Goal: Transaction & Acquisition: Purchase product/service

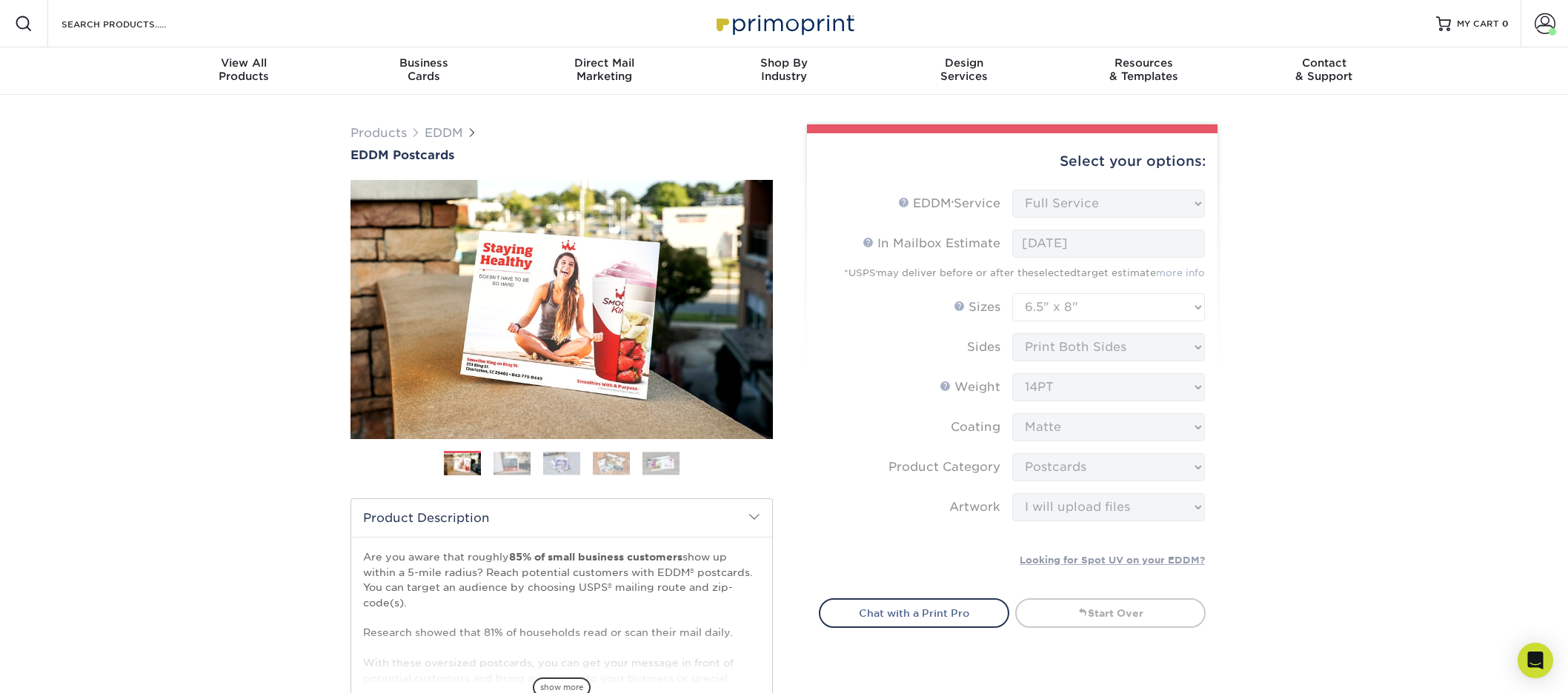
select select "full_service"
select select "6.50x8.00"
select select "9b7272e0-d6c8-4c3c-8e97-d3a1bcdab858"
select select "upload"
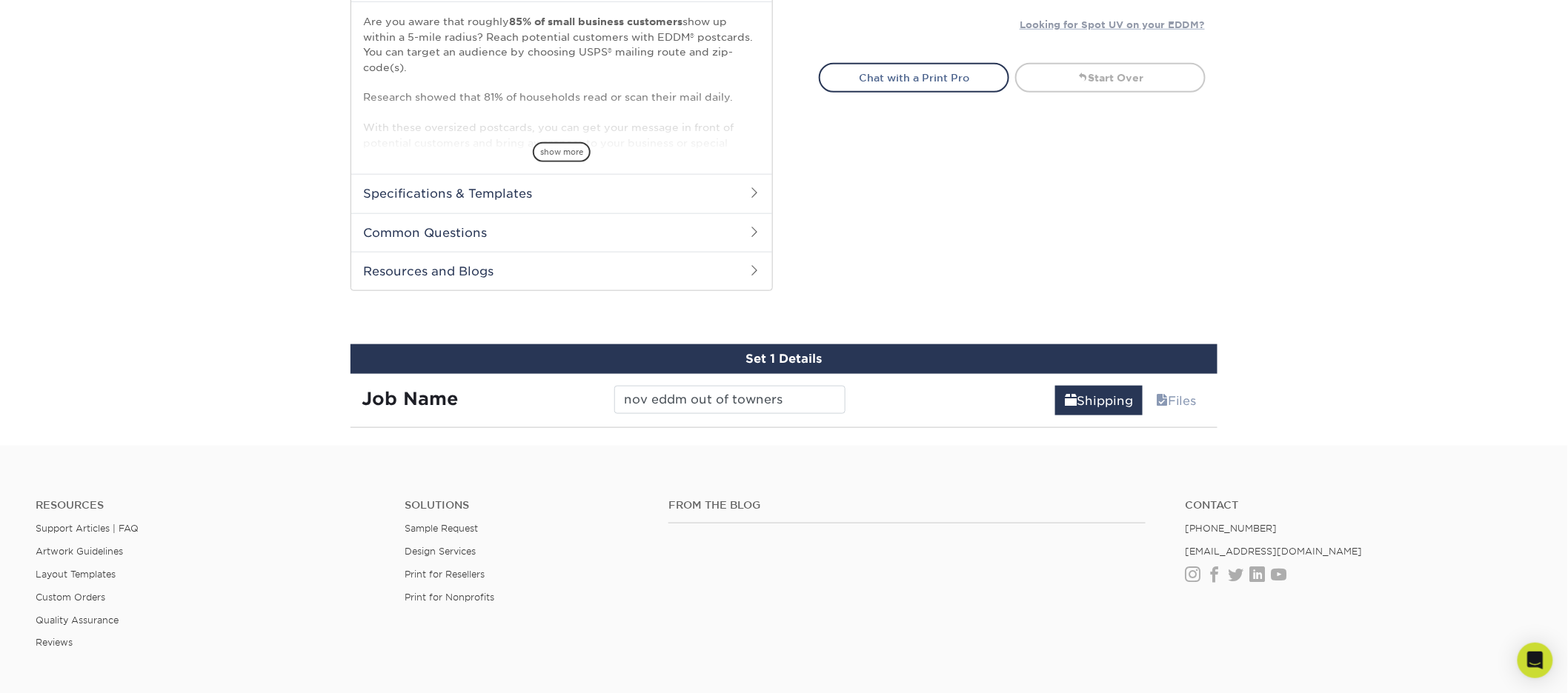
click at [813, 412] on input "nov eddm out of towners" at bounding box center [730, 399] width 231 height 28
click at [1116, 408] on link "Shipping" at bounding box center [1099, 400] width 88 height 29
click at [1164, 406] on link "Files" at bounding box center [1176, 400] width 60 height 29
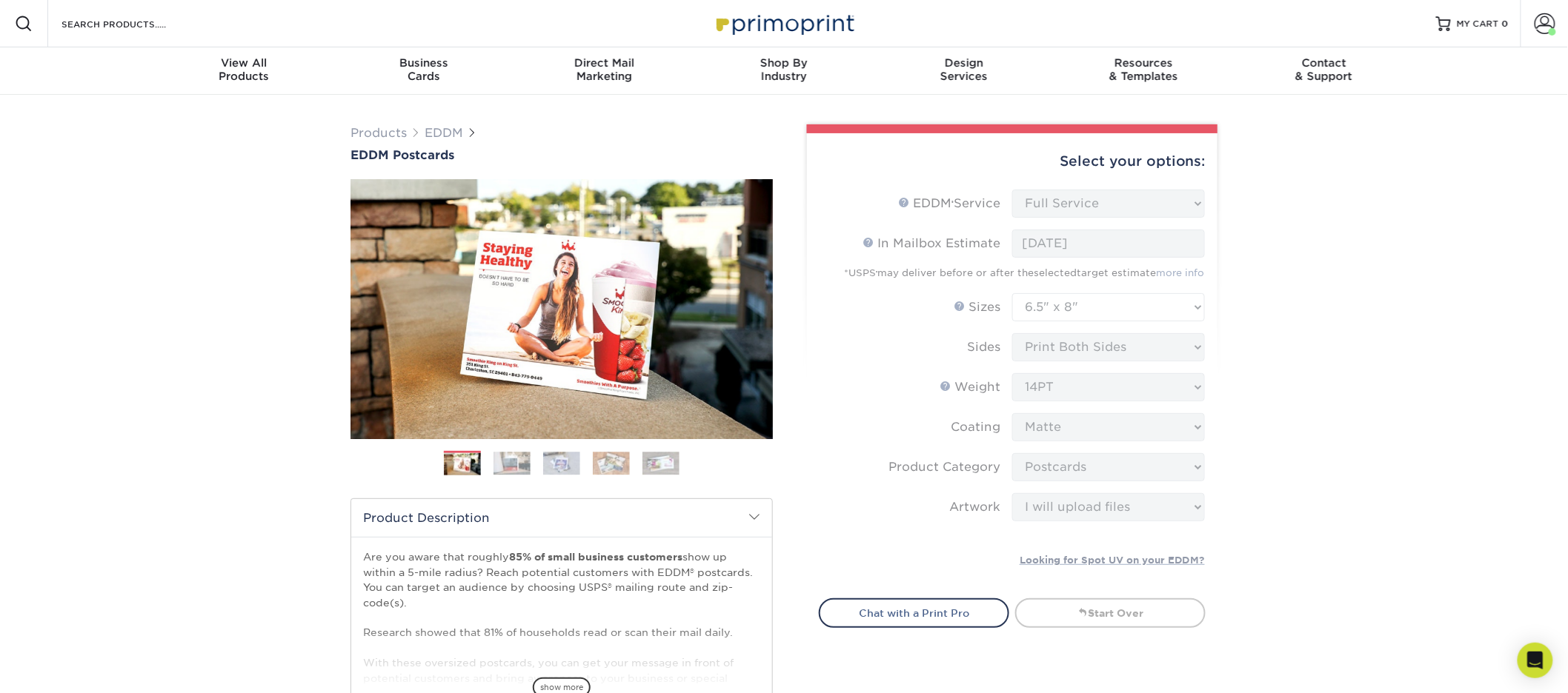
drag, startPoint x: 1157, startPoint y: 557, endPoint x: 1159, endPoint y: 563, distance: 6.3
click at [1159, 562] on form "EDDM Service Help EDDM ® Service Please Select Full Service Print Only < Prev" at bounding box center [1012, 385] width 387 height 391
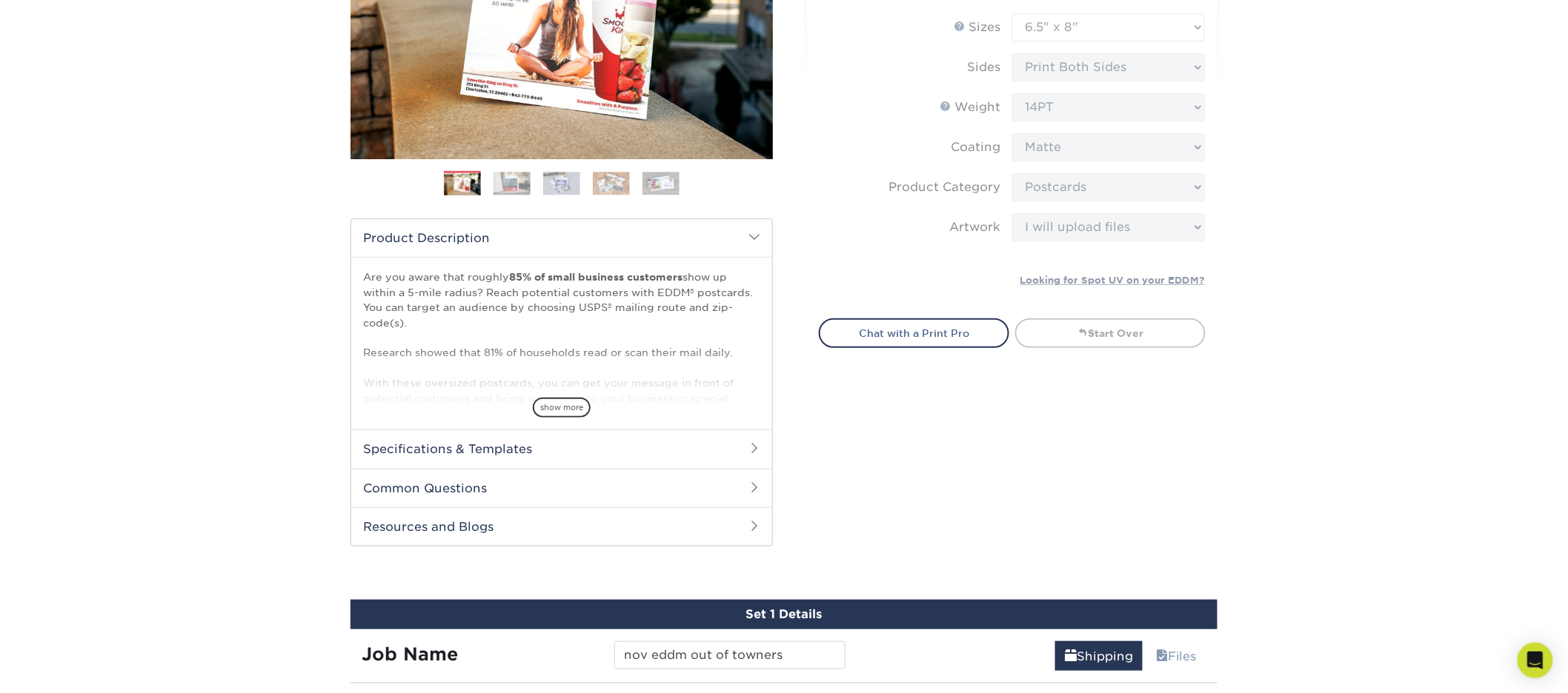
scroll to position [158, 0]
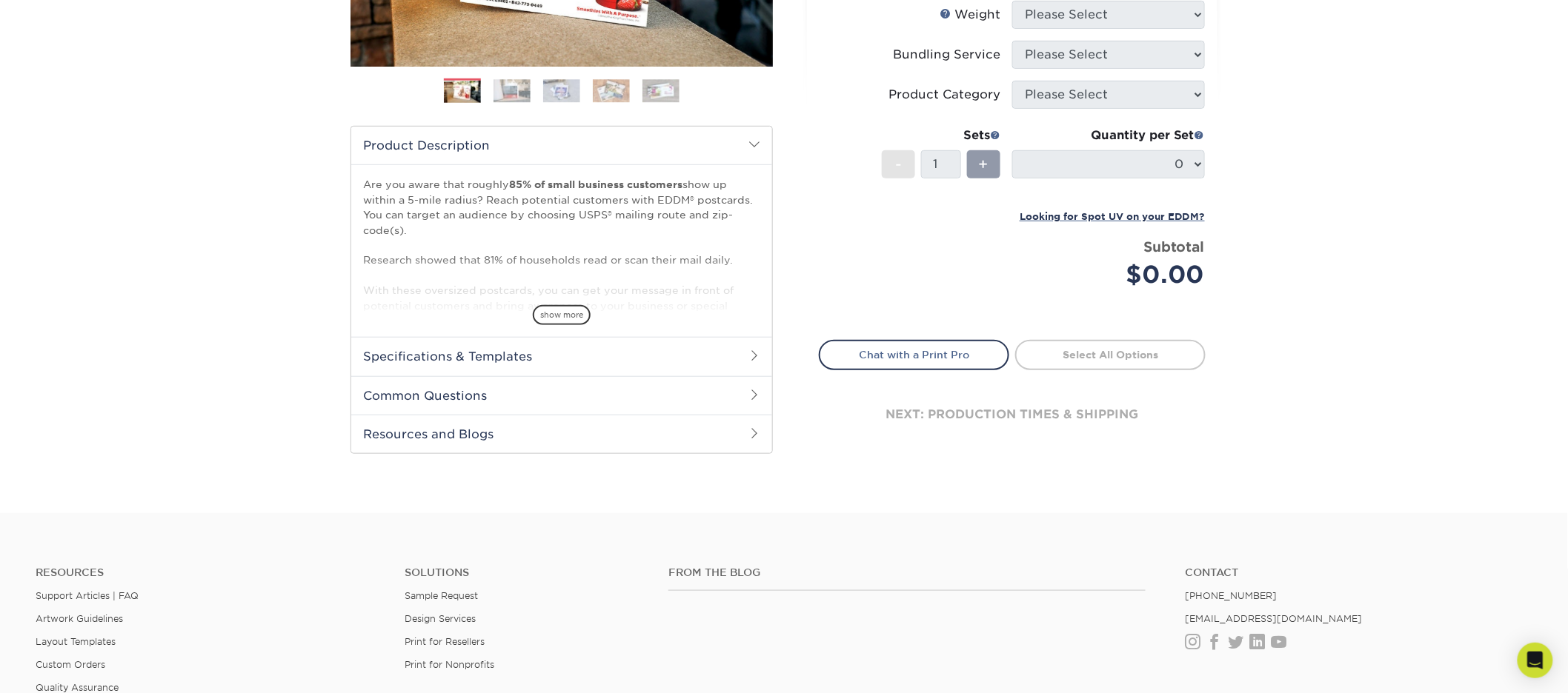
scroll to position [77, 0]
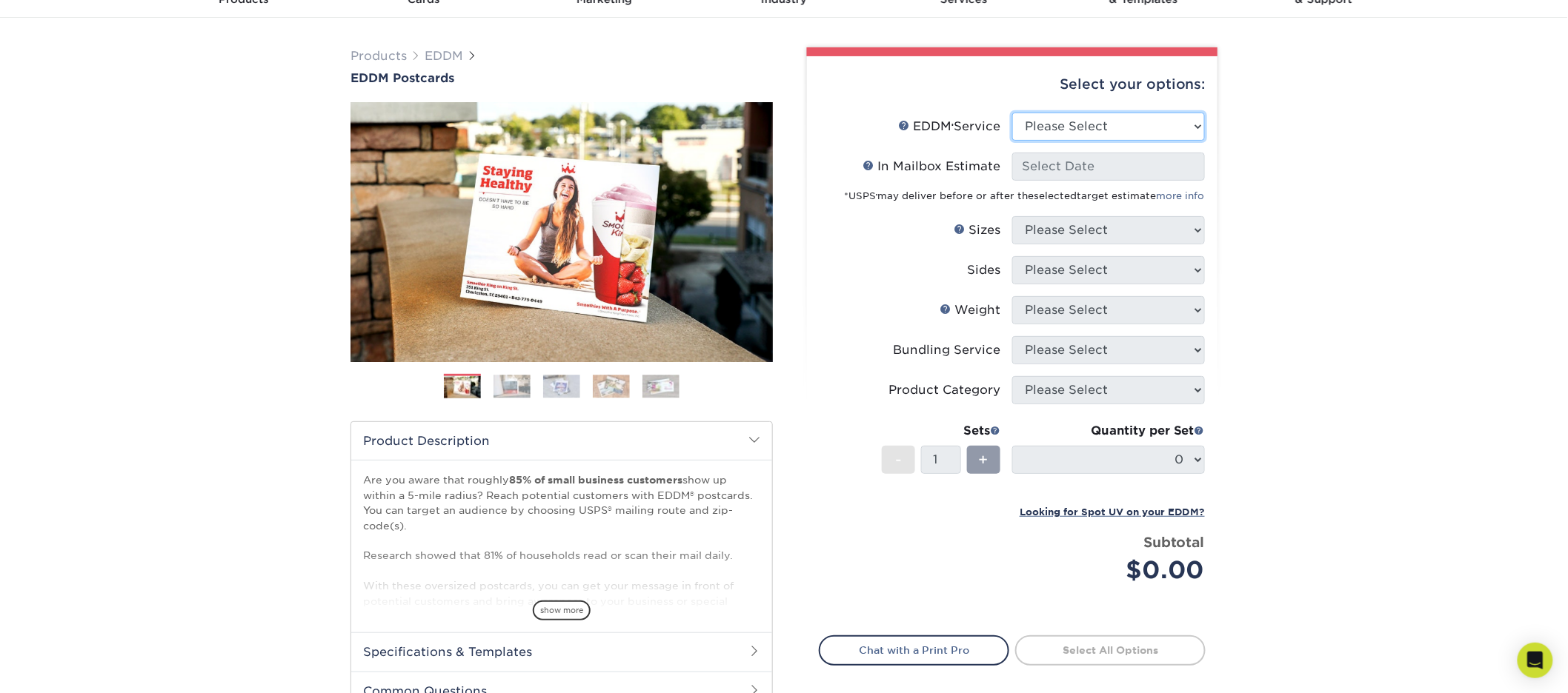
click at [1095, 125] on select "Please Select Full Service Print Only" at bounding box center [1108, 126] width 193 height 28
select select "full_service"
click at [1012, 113] on select "Please Select Full Service Print Only" at bounding box center [1108, 126] width 193 height 28
select select "-1"
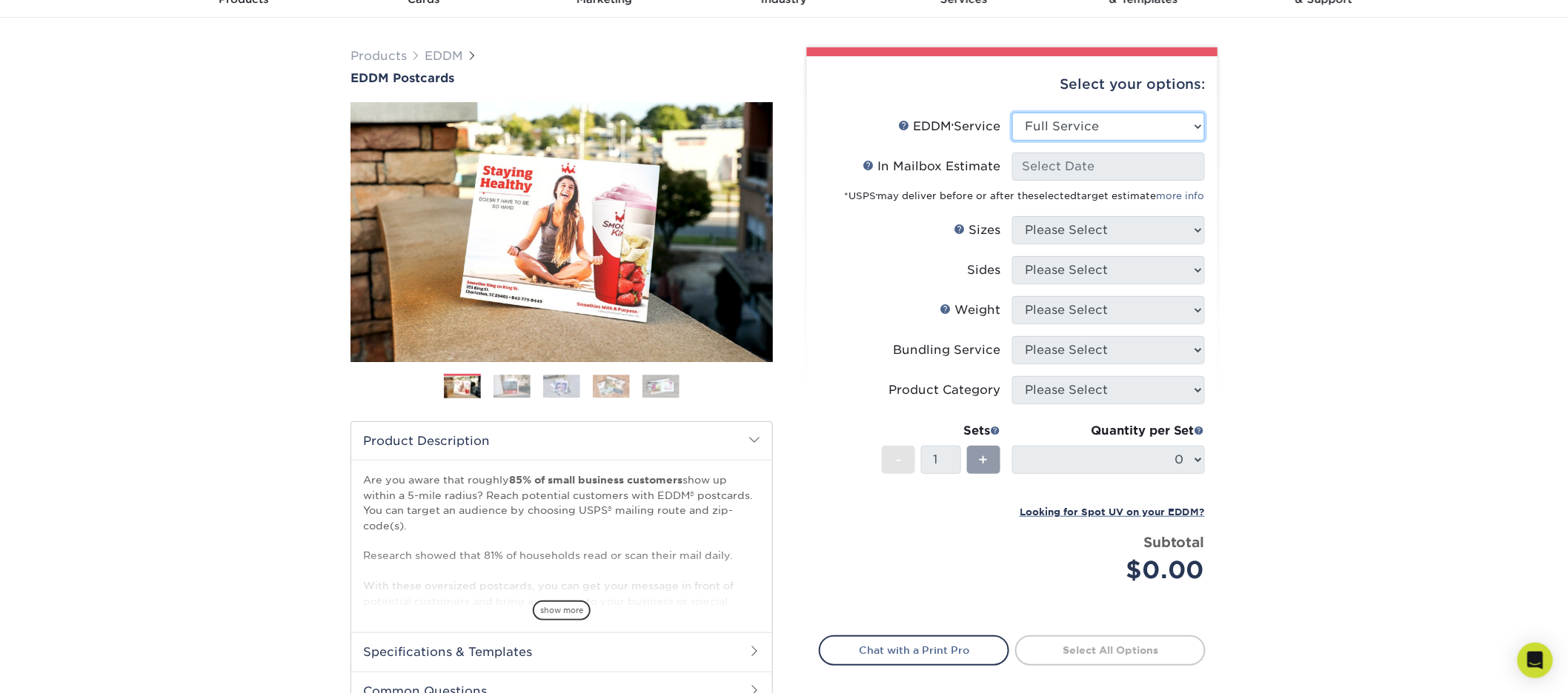
select select "-1"
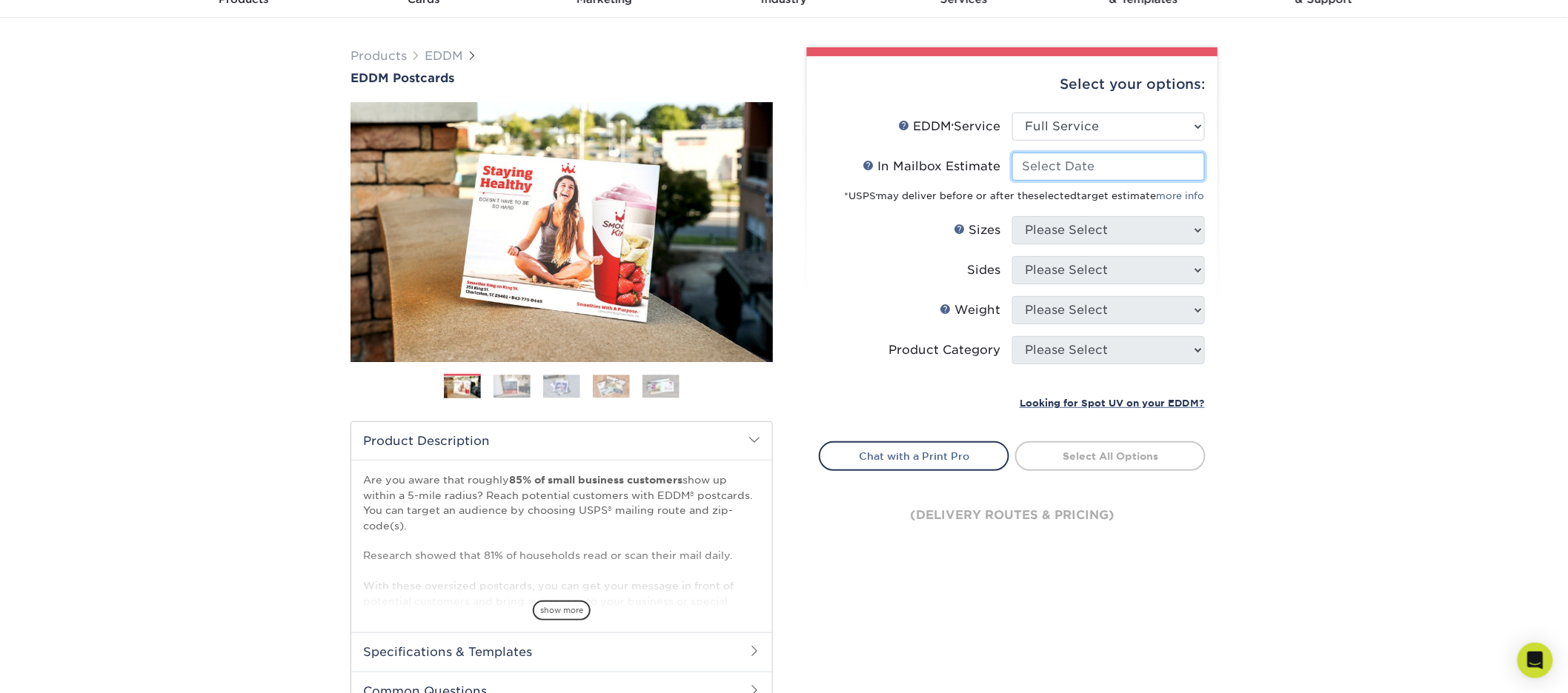
click at [1088, 167] on input "In Mailbox Estimate Help In Mailbox Estimate" at bounding box center [1108, 166] width 193 height 28
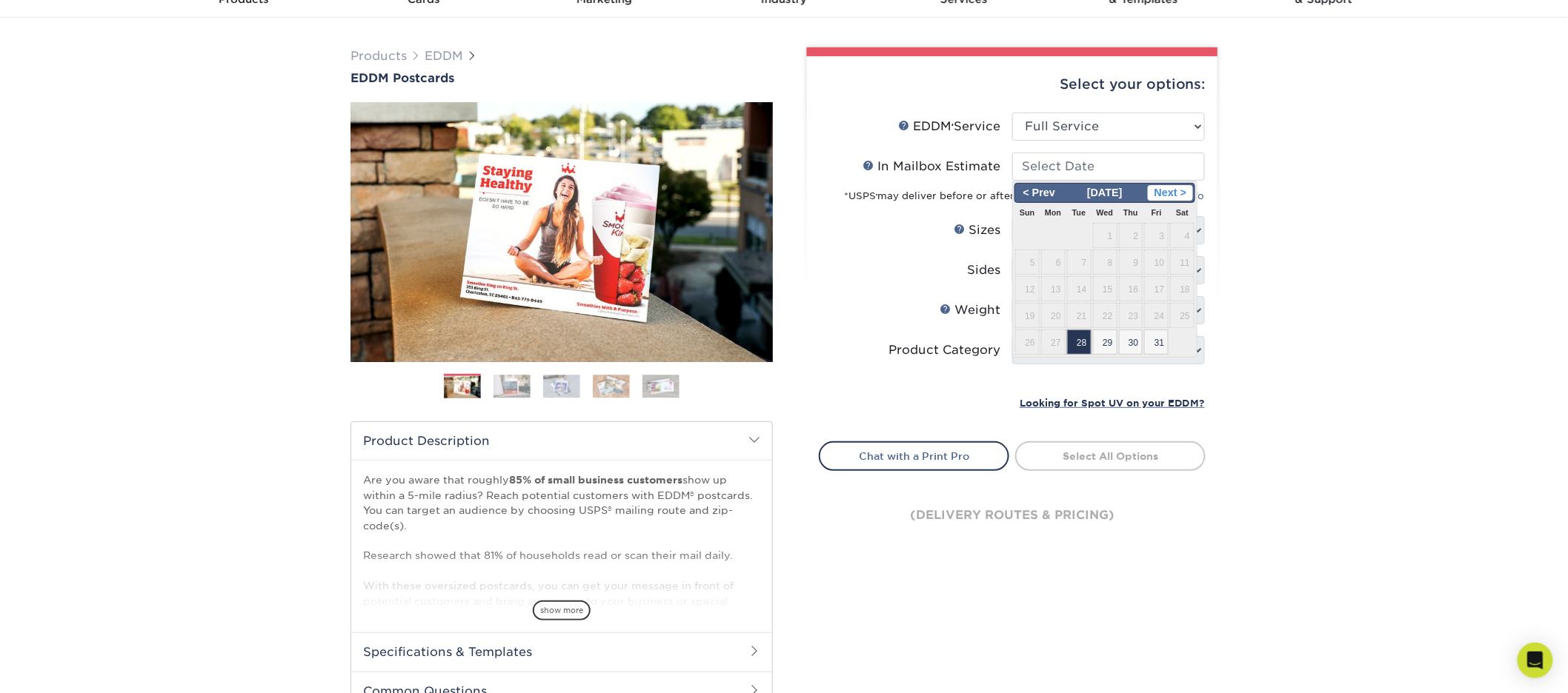
click at [1178, 192] on span "Next >" at bounding box center [1170, 193] width 45 height 16
click at [1110, 255] on span "5" at bounding box center [1105, 262] width 24 height 25
type input "[DATE]"
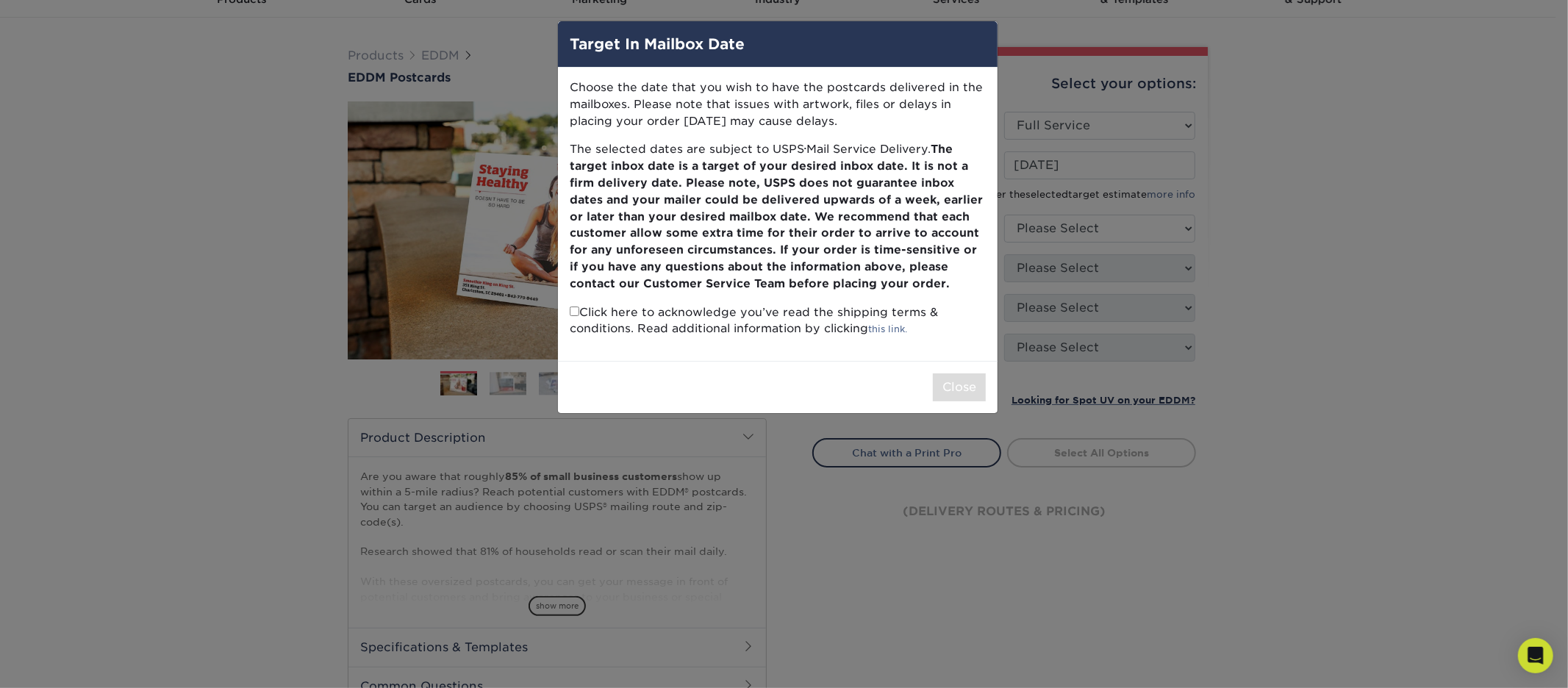
click at [741, 308] on p "Click here to acknowledge you’ve read the shipping terms & conditions. Read add…" at bounding box center [778, 321] width 416 height 33
click at [573, 309] on input "checkbox" at bounding box center [574, 311] width 9 height 9
checkbox input "true"
click at [954, 386] on button "Close" at bounding box center [959, 387] width 53 height 28
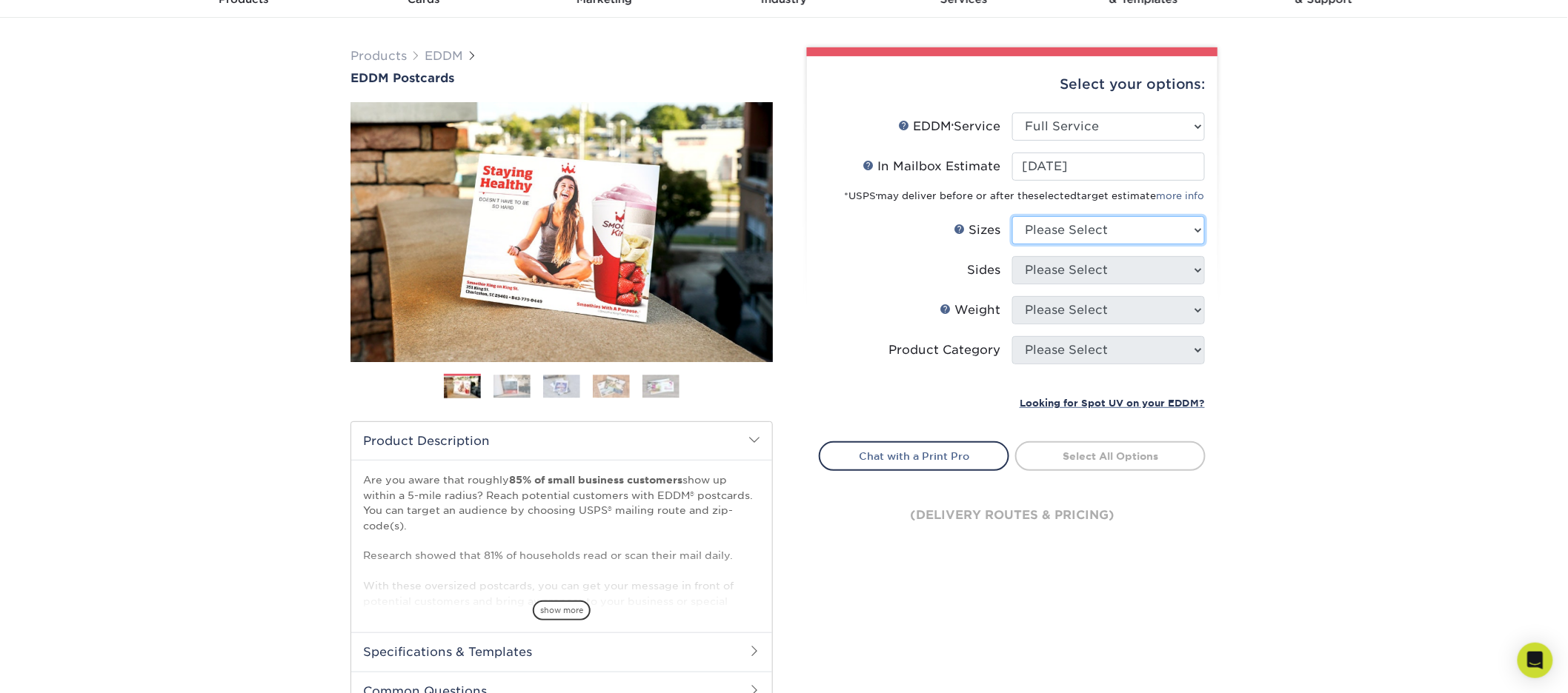
click at [1070, 230] on select "Please Select 4.5" x 12" 6" x 12" 6.5" x 8" 6.5" x 9" 6.5" x 12" 7" x 8.5" 8" x…" at bounding box center [1108, 230] width 193 height 28
select select "6.50x8.00"
click at [1012, 216] on select "Please Select 4.5" x 12" 6" x 12" 6.5" x 8" 6.5" x 9" 6.5" x 12" 7" x 8.5" 8" x…" at bounding box center [1108, 230] width 193 height 28
click at [1079, 269] on select "Please Select Print Both Sides Print Front Only" at bounding box center [1108, 269] width 193 height 28
select select "13abbda7-1d64-4f25-8bb2-c179b224825d"
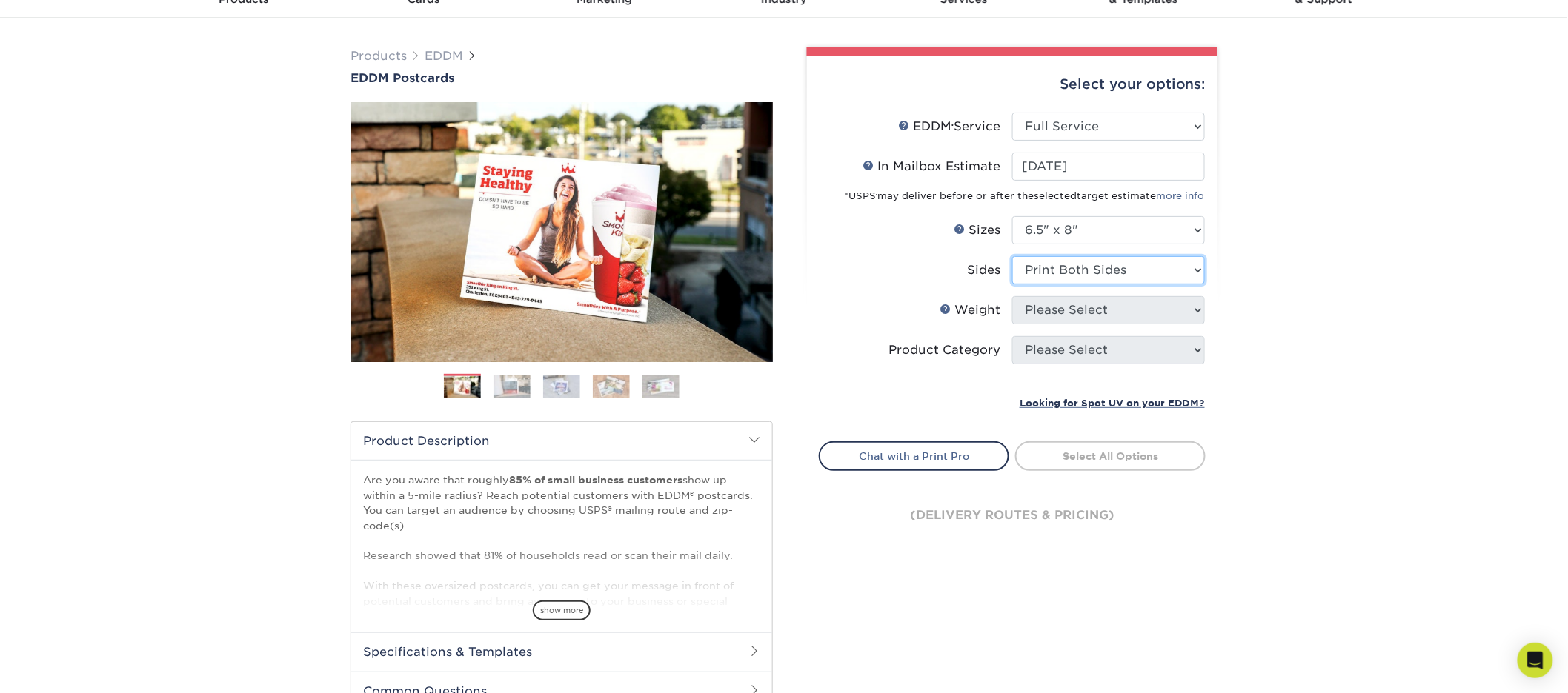
click at [1012, 256] on select "Please Select Print Both Sides Print Front Only" at bounding box center [1108, 269] width 193 height 28
click at [1054, 305] on select "Please Select 16PT 14PT" at bounding box center [1108, 310] width 193 height 28
select select "14PT"
click at [1012, 296] on select "Please Select 16PT 14PT" at bounding box center [1108, 310] width 193 height 28
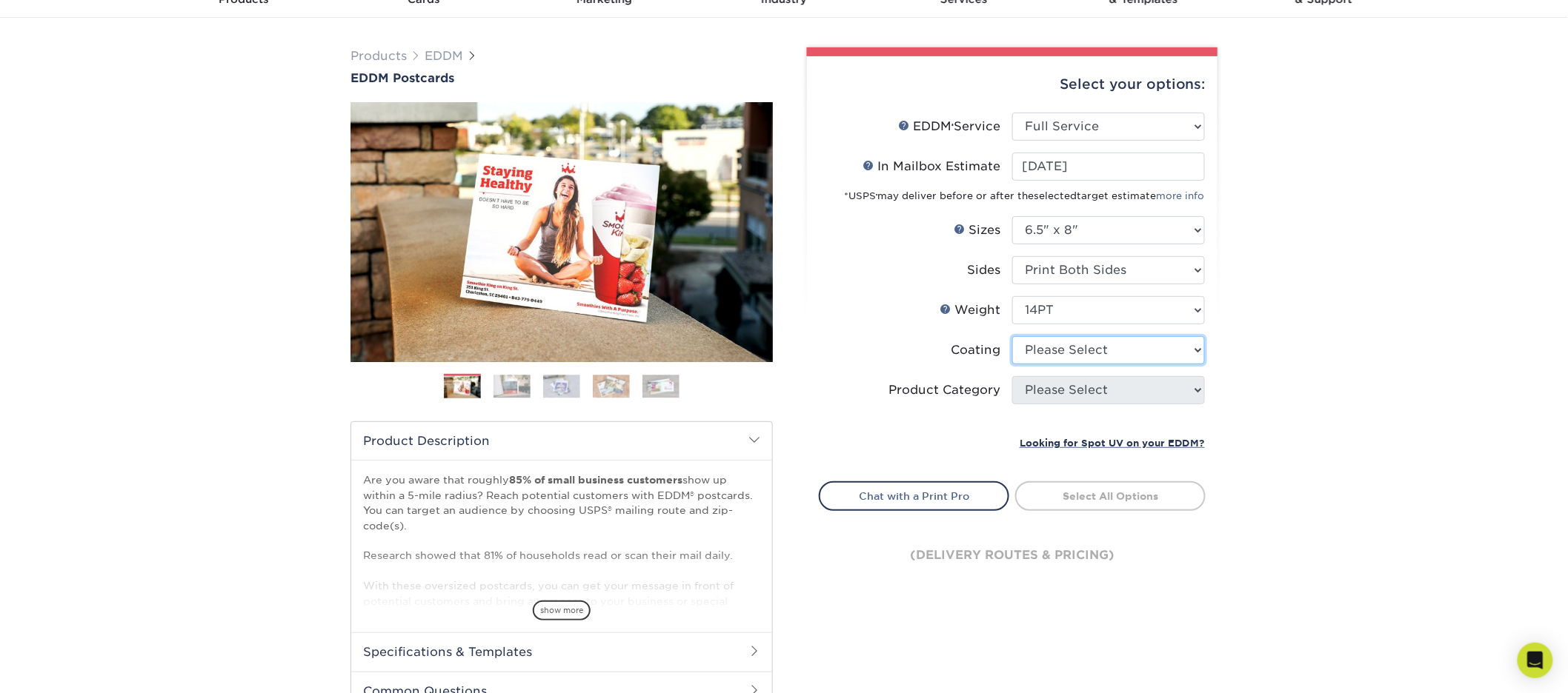
click at [1063, 346] on select at bounding box center [1108, 349] width 193 height 28
select select "121bb7b5-3b4d-429f-bd8d-bbf80e953313"
click at [1012, 336] on select at bounding box center [1108, 349] width 193 height 28
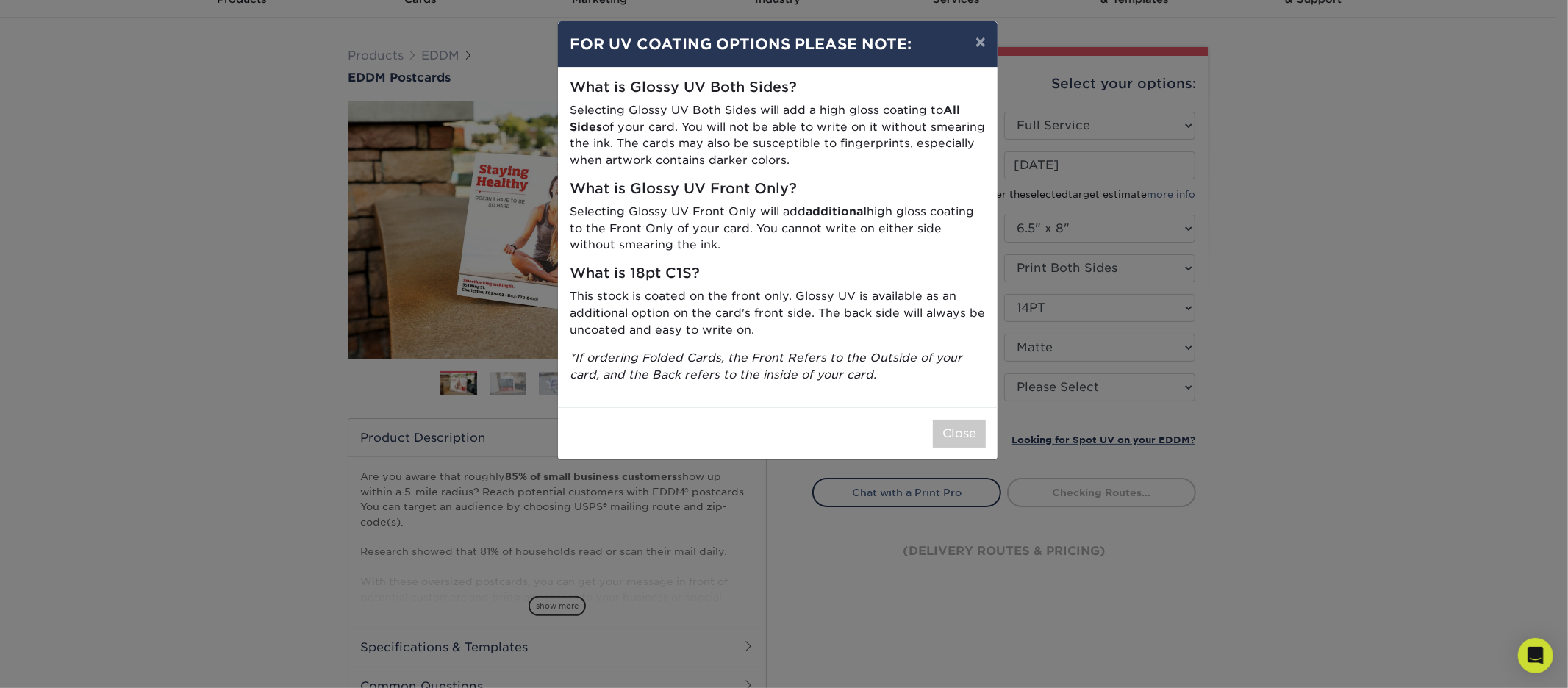
click at [961, 449] on div "Close" at bounding box center [778, 433] width 440 height 52
drag, startPoint x: 954, startPoint y: 431, endPoint x: 967, endPoint y: 426, distance: 13.9
click at [955, 431] on button "Close" at bounding box center [959, 433] width 53 height 28
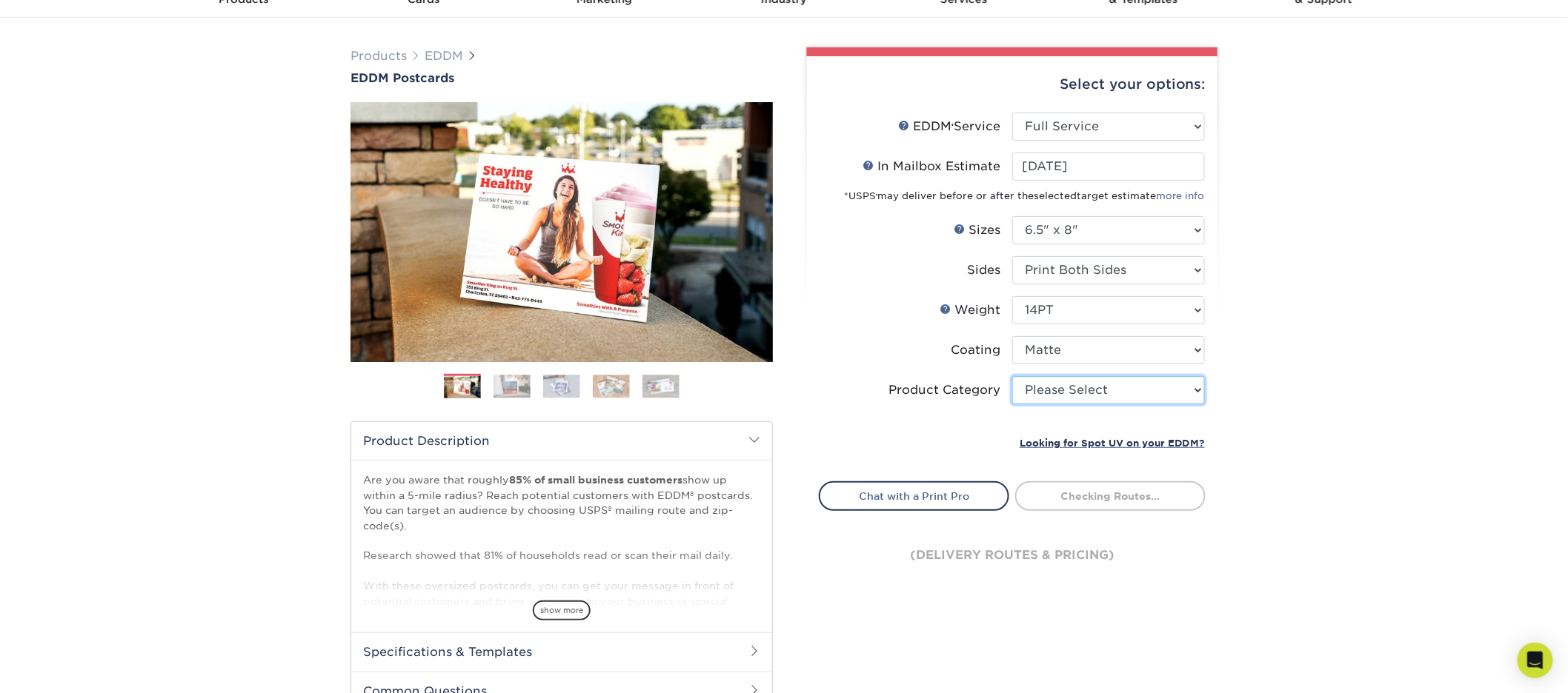
click at [1037, 393] on select "Please Select Postcards" at bounding box center [1108, 390] width 193 height 28
select select "9b7272e0-d6c8-4c3c-8e97-d3a1bcdab858"
click at [1012, 376] on select "Please Select Postcards" at bounding box center [1108, 390] width 193 height 28
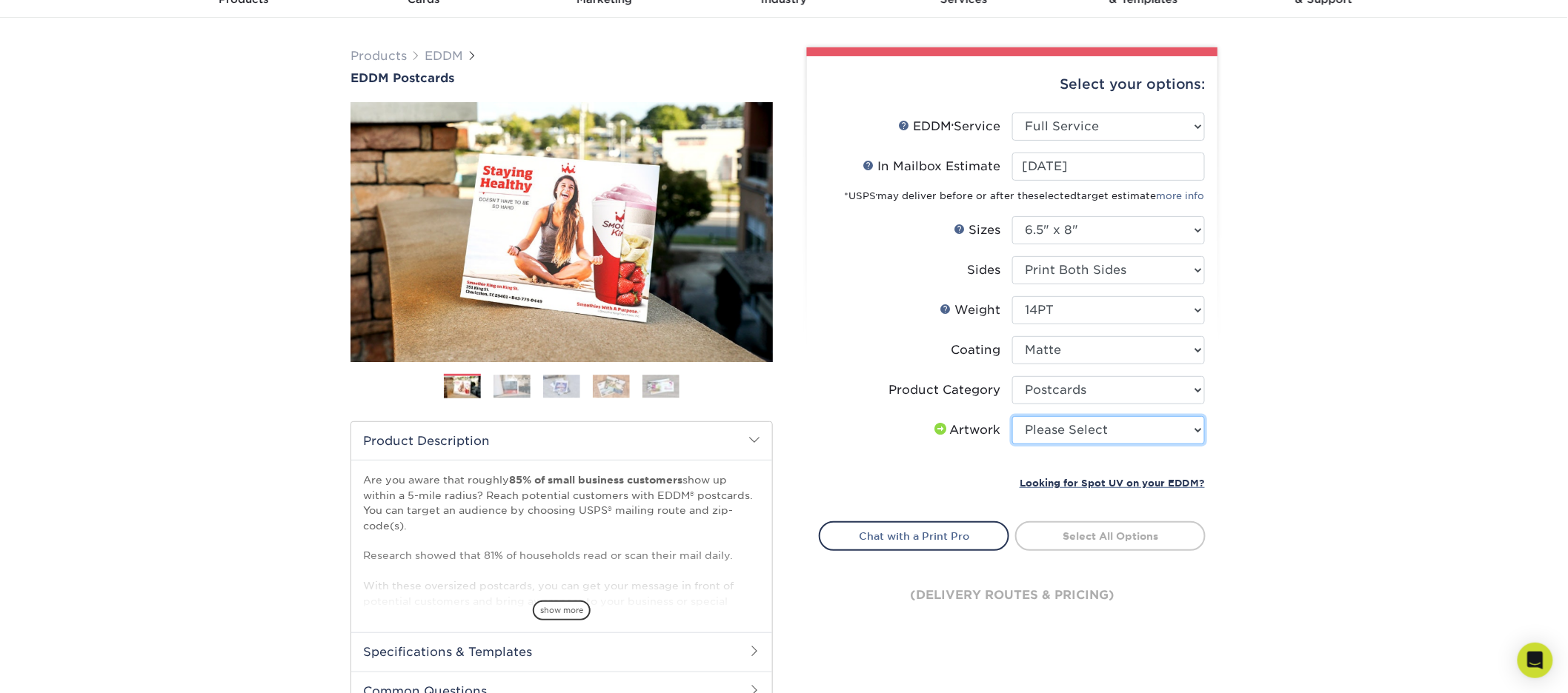
click at [1102, 434] on select "Please Select I will upload files I need a design - $150" at bounding box center [1108, 429] width 193 height 28
select select "upload"
click at [1012, 416] on select "Please Select I will upload files I need a design - $150" at bounding box center [1108, 429] width 193 height 28
click at [1137, 526] on link "Select Routes" at bounding box center [1110, 535] width 190 height 27
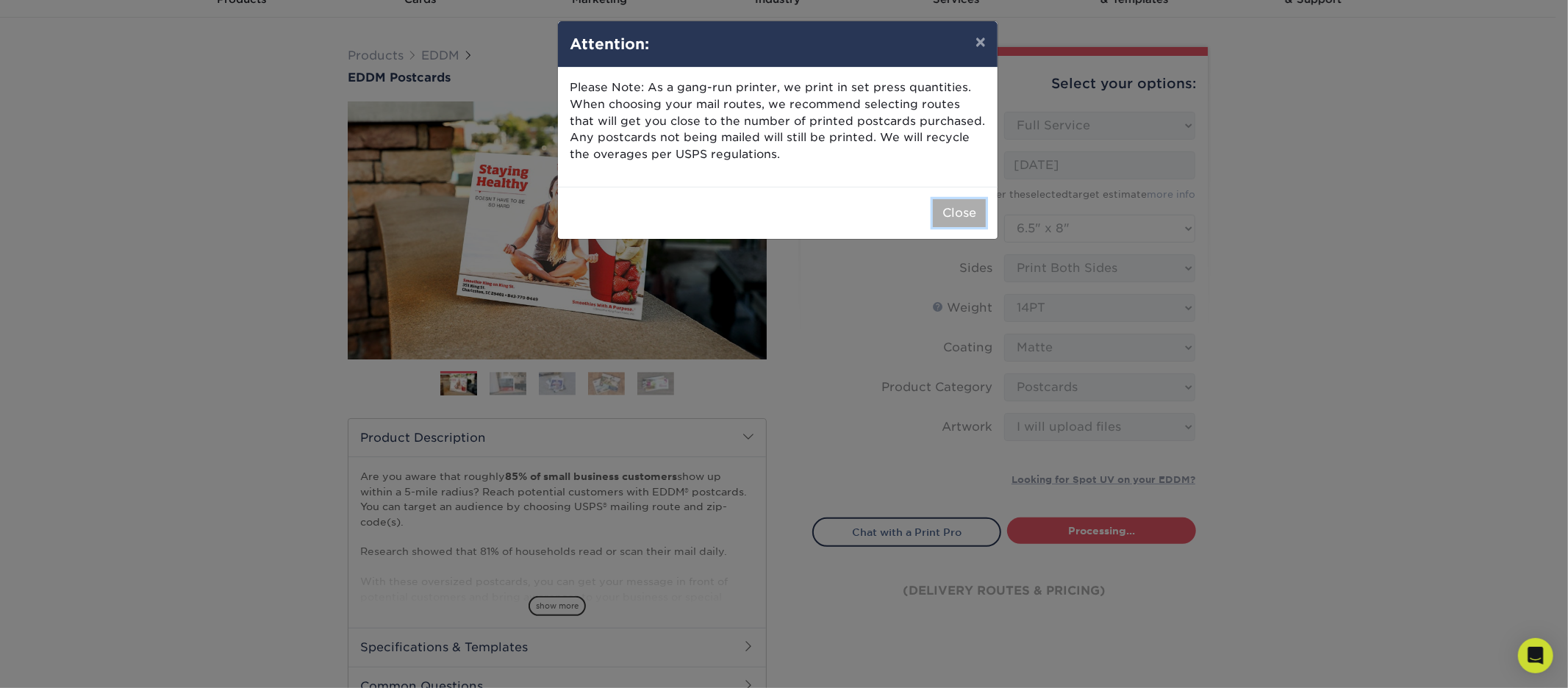
click at [965, 218] on button "Close" at bounding box center [959, 212] width 53 height 28
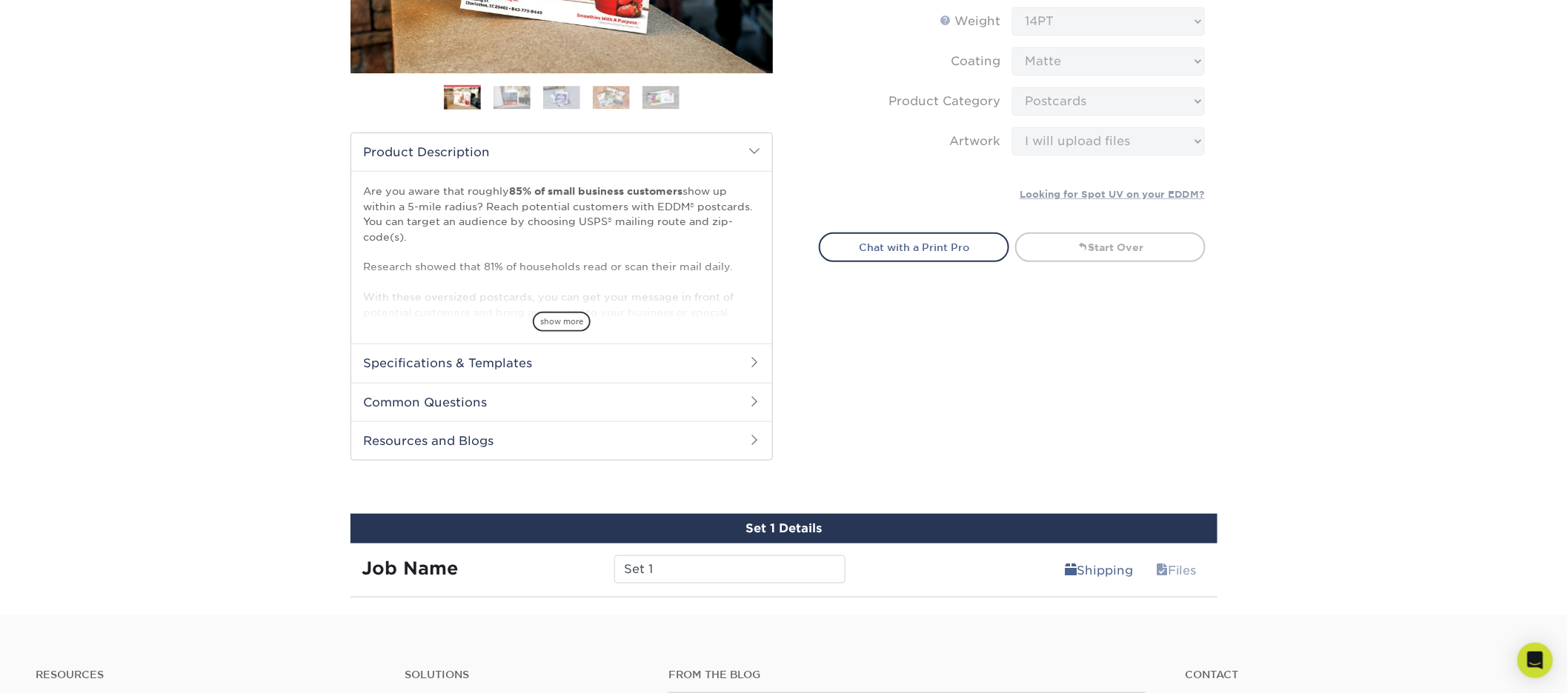
scroll to position [720, 0]
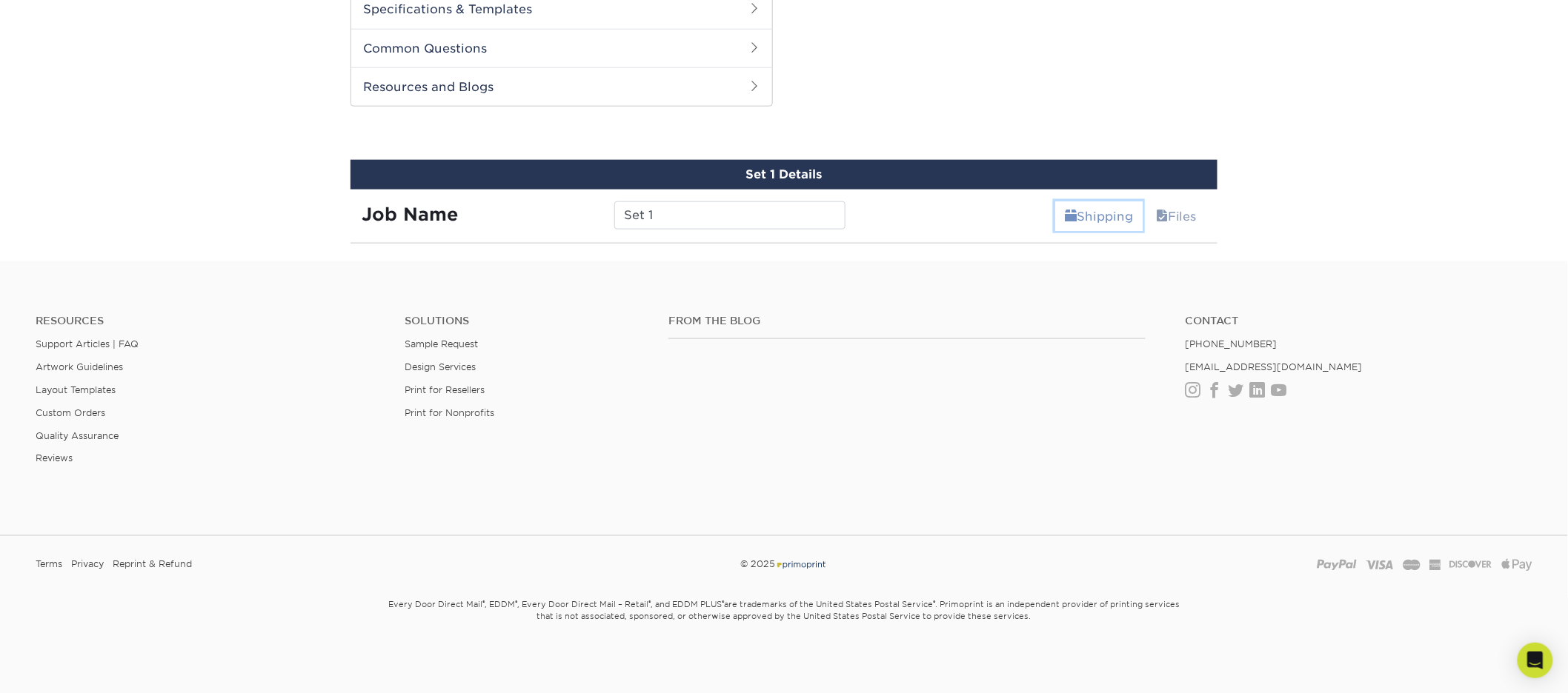
click at [1093, 205] on link "Shipping" at bounding box center [1099, 216] width 88 height 29
click at [1169, 213] on link "Files" at bounding box center [1176, 216] width 60 height 29
click at [1083, 213] on link "Shipping" at bounding box center [1099, 216] width 88 height 29
click at [1202, 222] on link "Files" at bounding box center [1176, 216] width 60 height 29
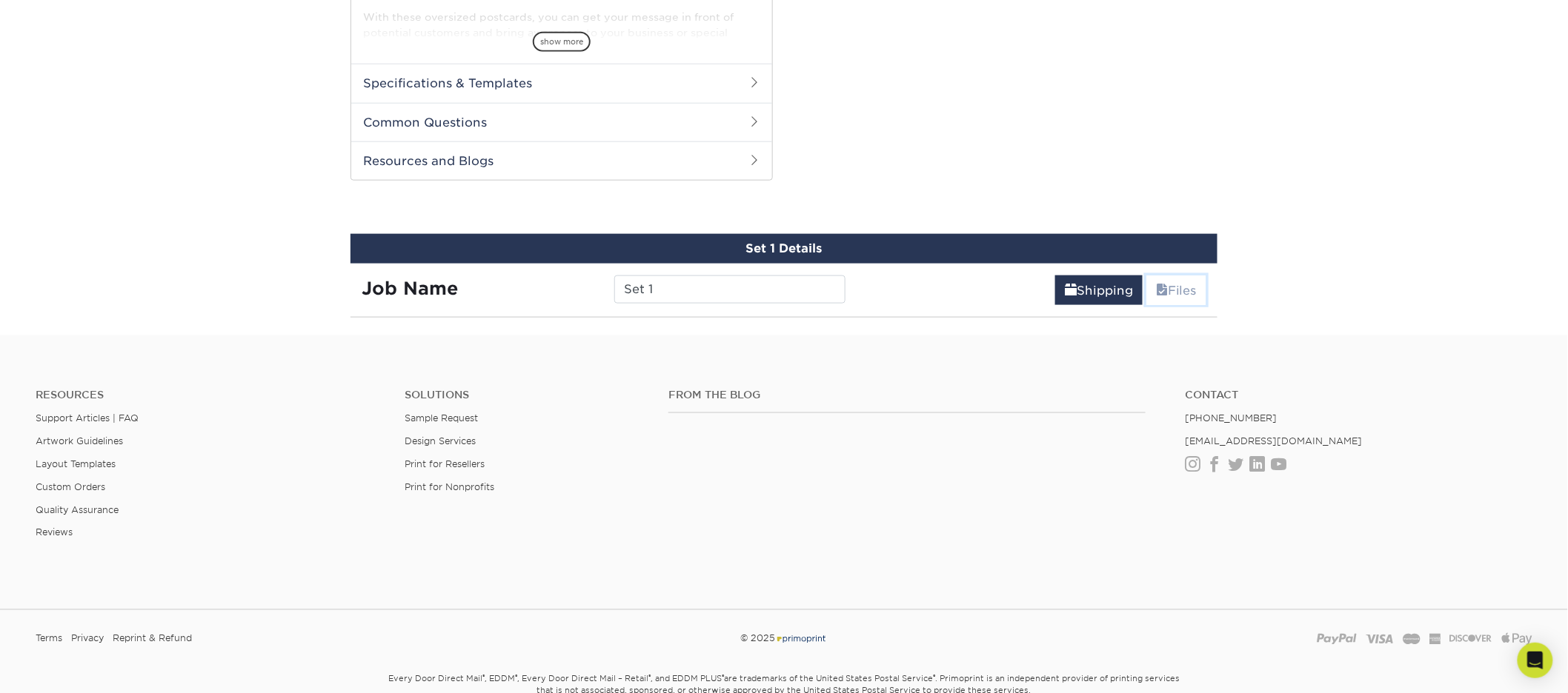
scroll to position [430, 0]
